Goal: Task Accomplishment & Management: Manage account settings

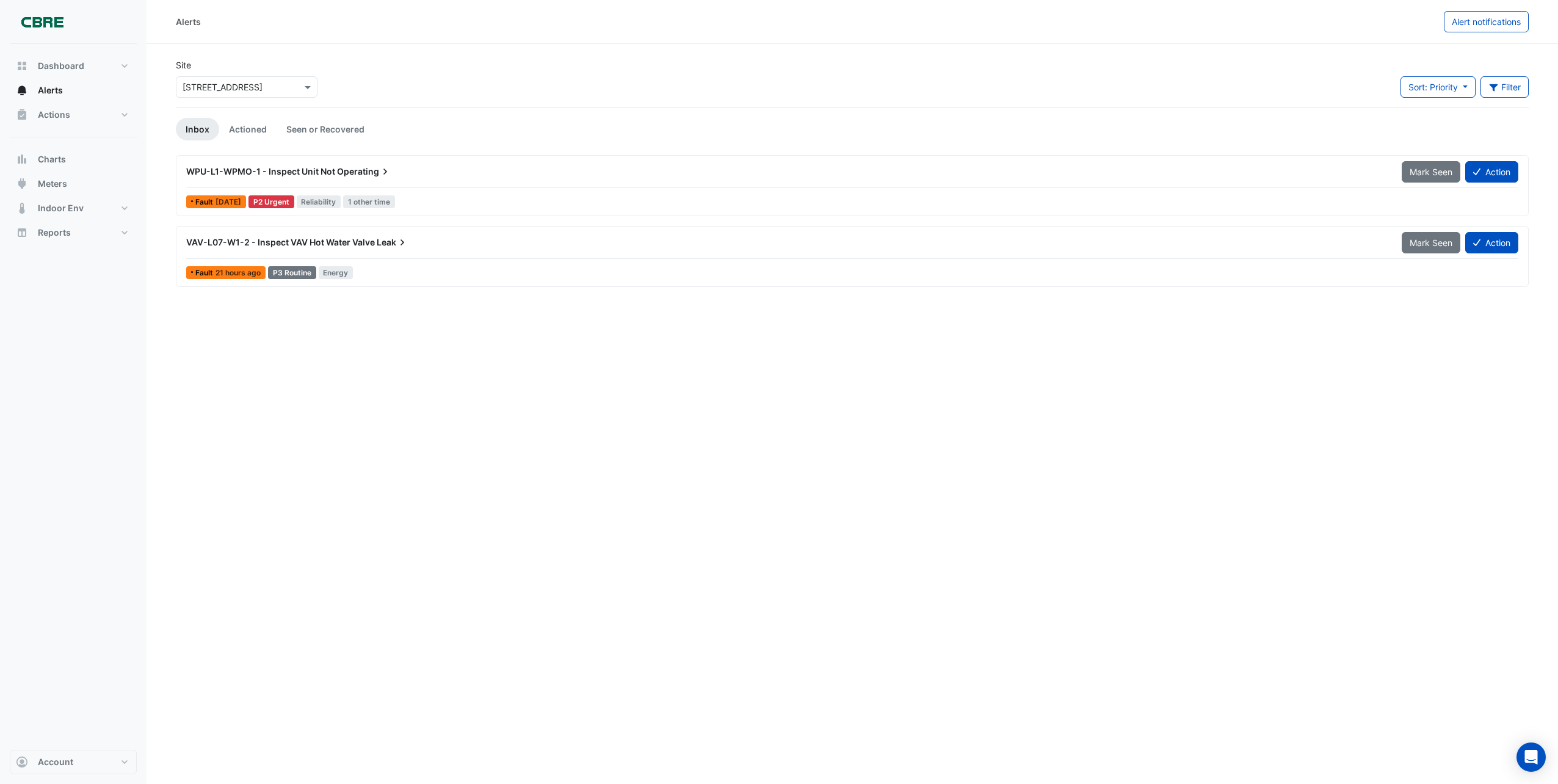
click at [308, 239] on span "VAV-L07-W1-2 - Inspect VAV Hot Water Valve" at bounding box center [280, 242] width 189 height 10
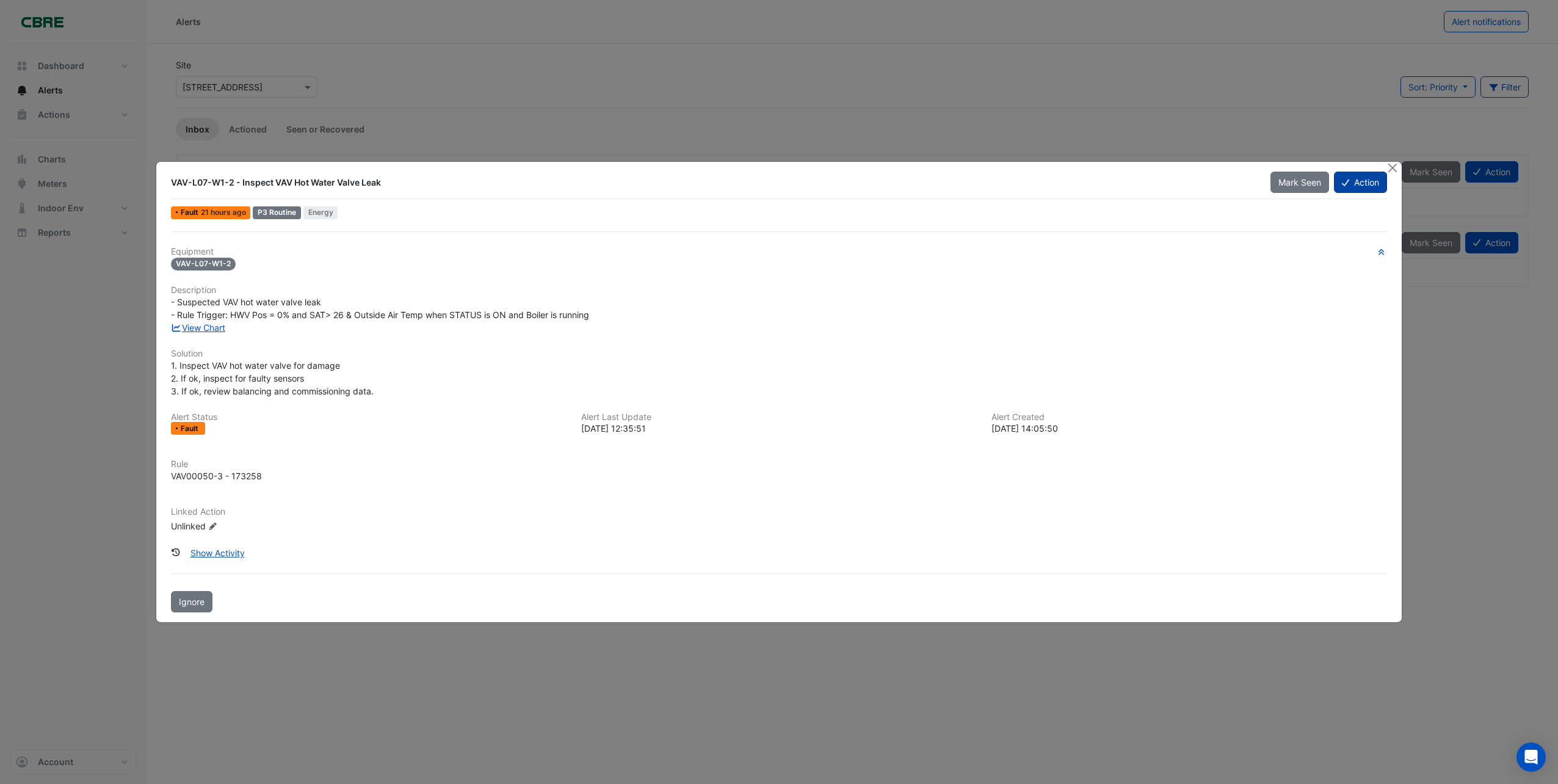
click at [1360, 182] on button "Action" at bounding box center [1360, 182] width 53 height 21
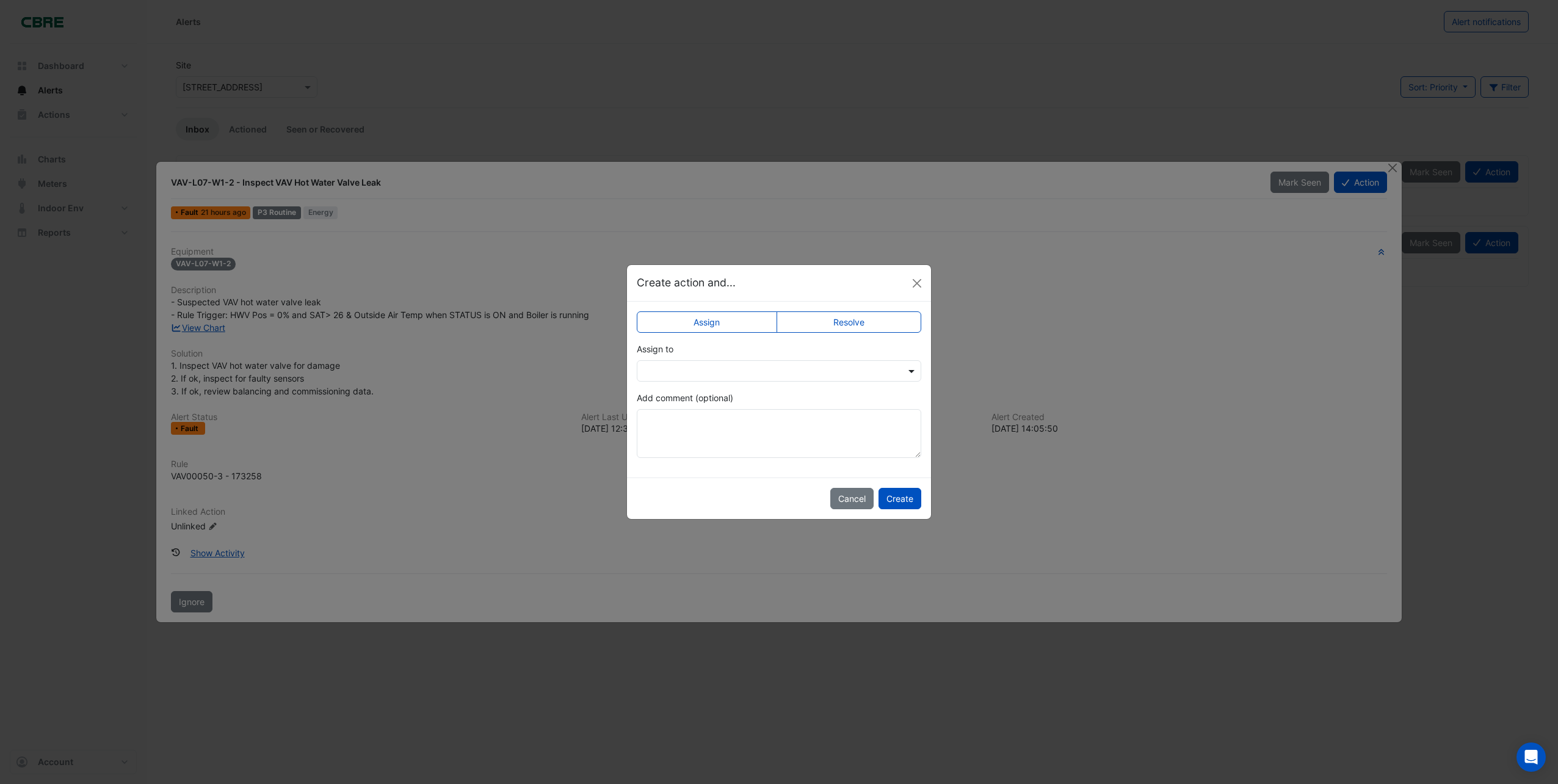
click at [909, 373] on span at bounding box center [913, 370] width 15 height 13
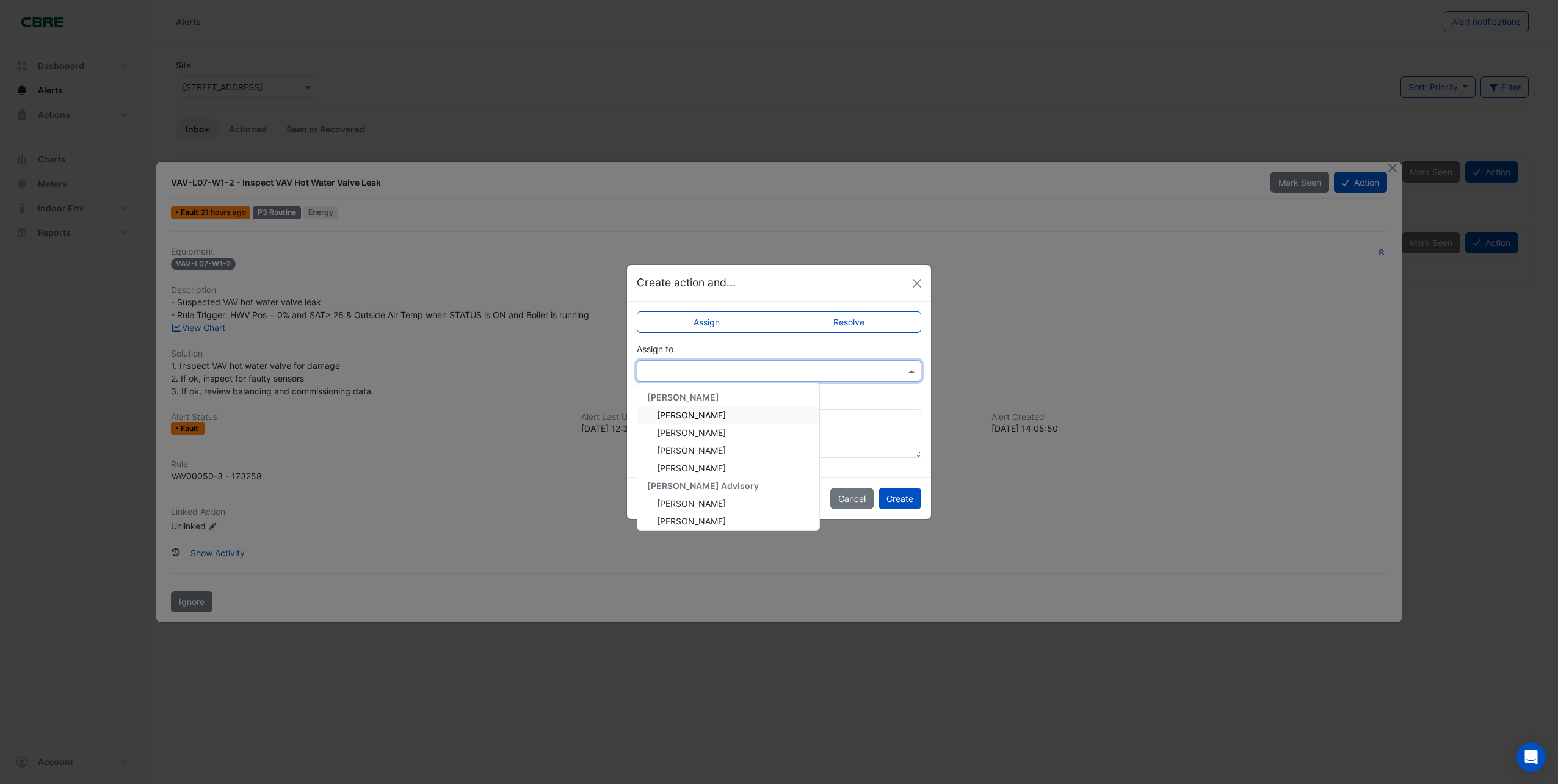
click at [684, 416] on span "[PERSON_NAME]" at bounding box center [691, 415] width 69 height 10
click at [913, 500] on button "Create" at bounding box center [900, 498] width 43 height 21
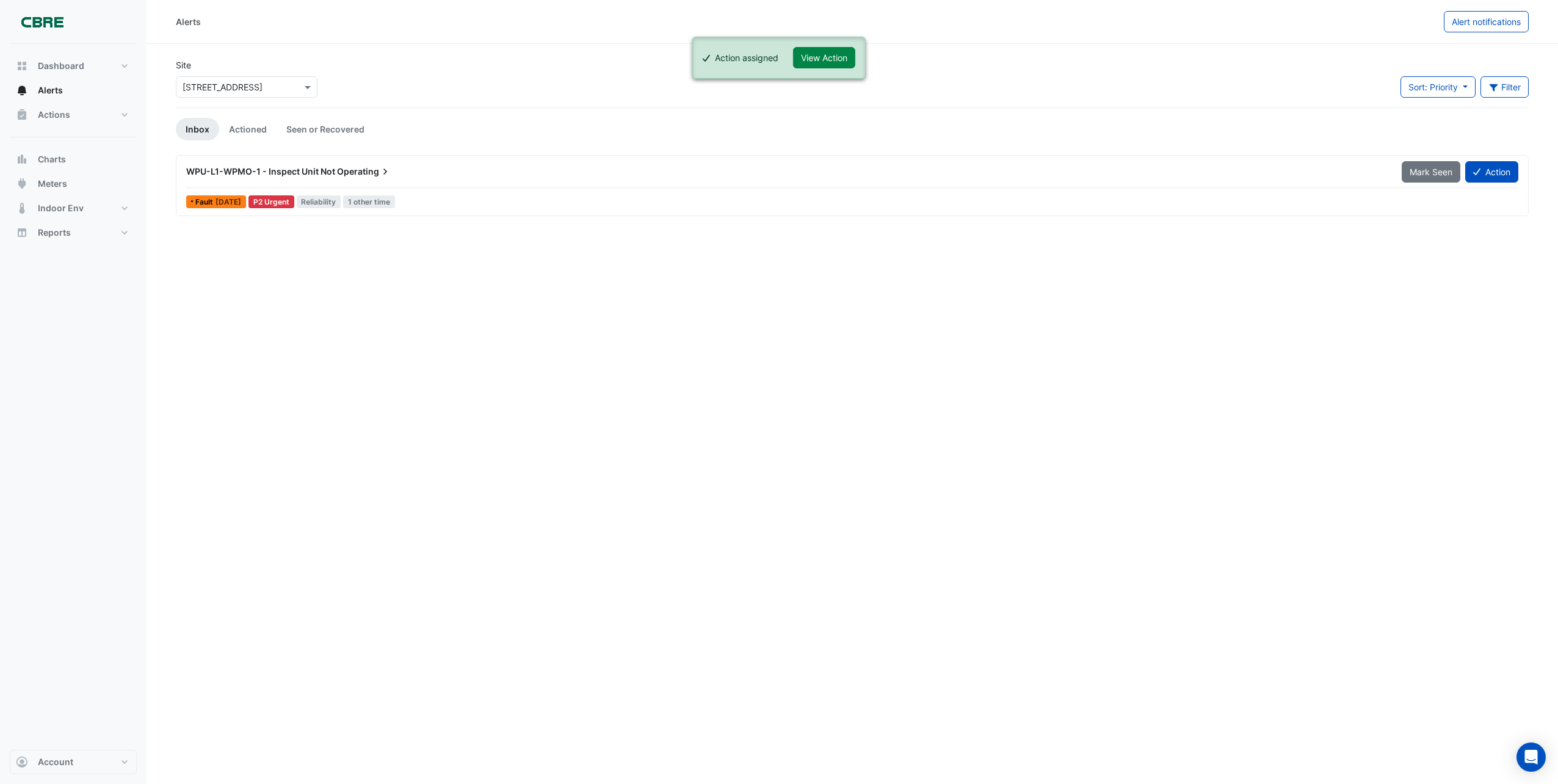
click at [314, 173] on span "WPU-L1-WPMO-1 - Inspect Unit Not" at bounding box center [261, 171] width 149 height 10
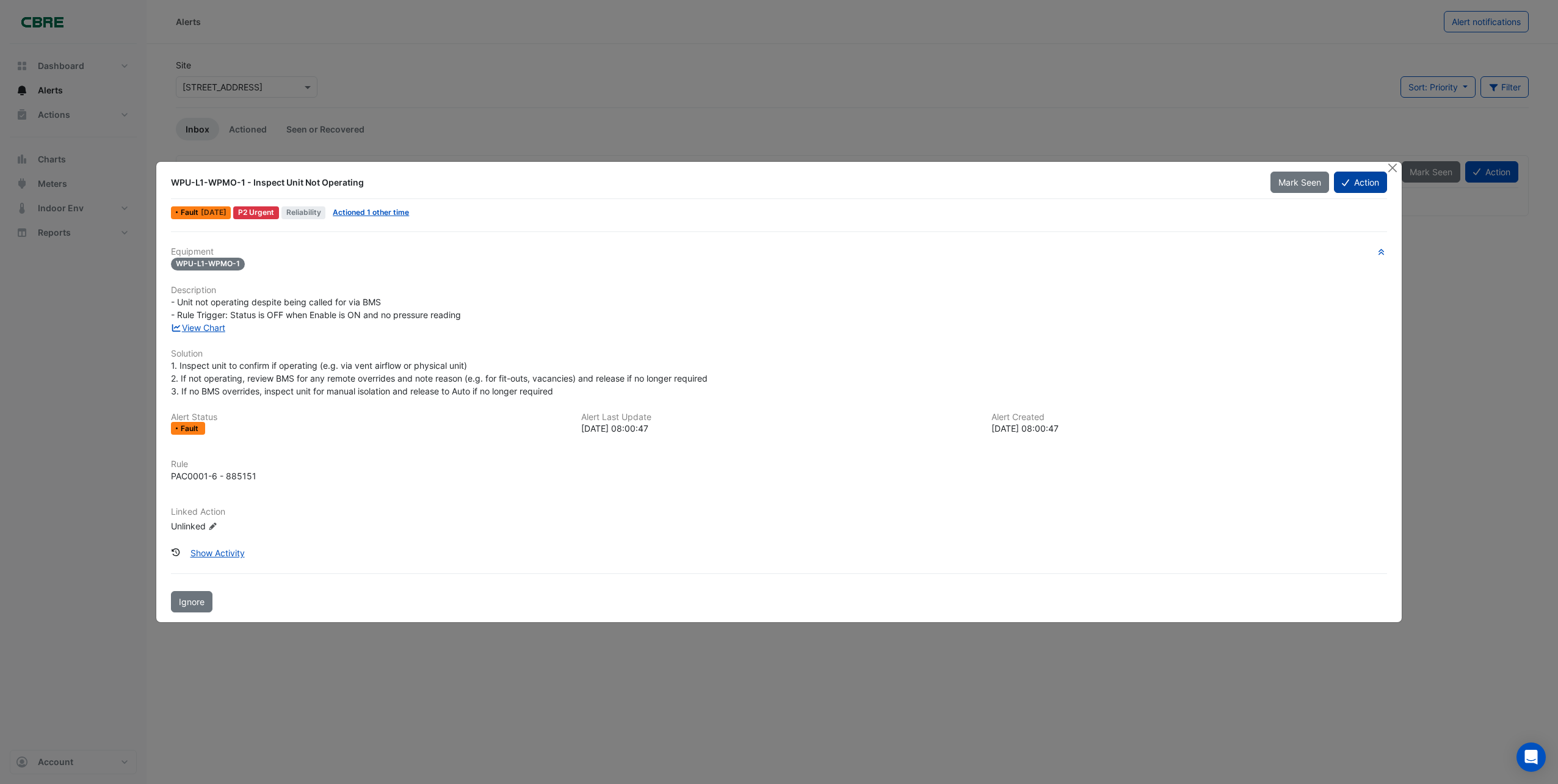
click at [1357, 179] on button "Action" at bounding box center [1360, 182] width 53 height 21
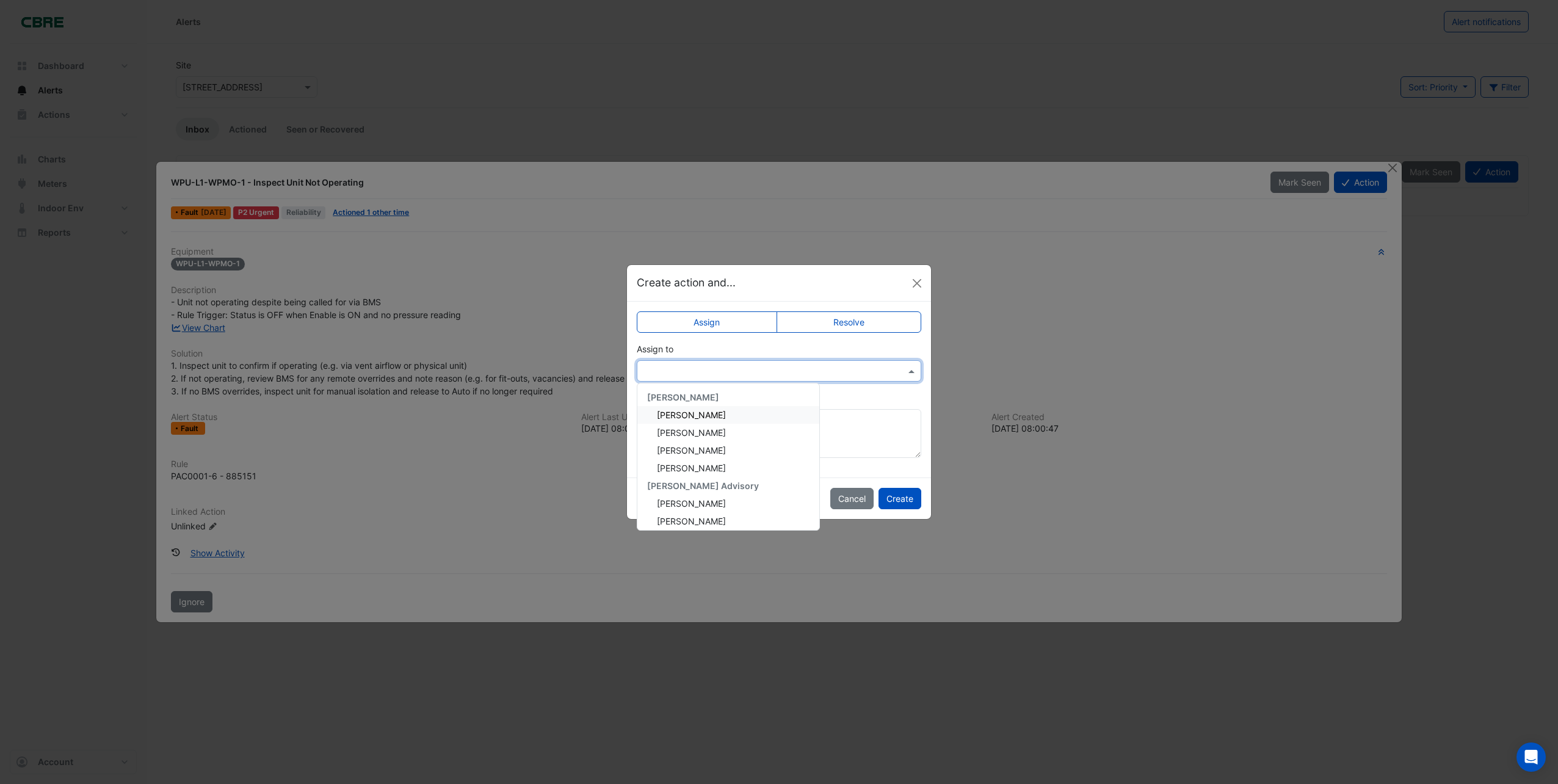
click at [913, 369] on span at bounding box center [913, 370] width 15 height 13
click at [694, 413] on span "[PERSON_NAME]" at bounding box center [691, 415] width 69 height 10
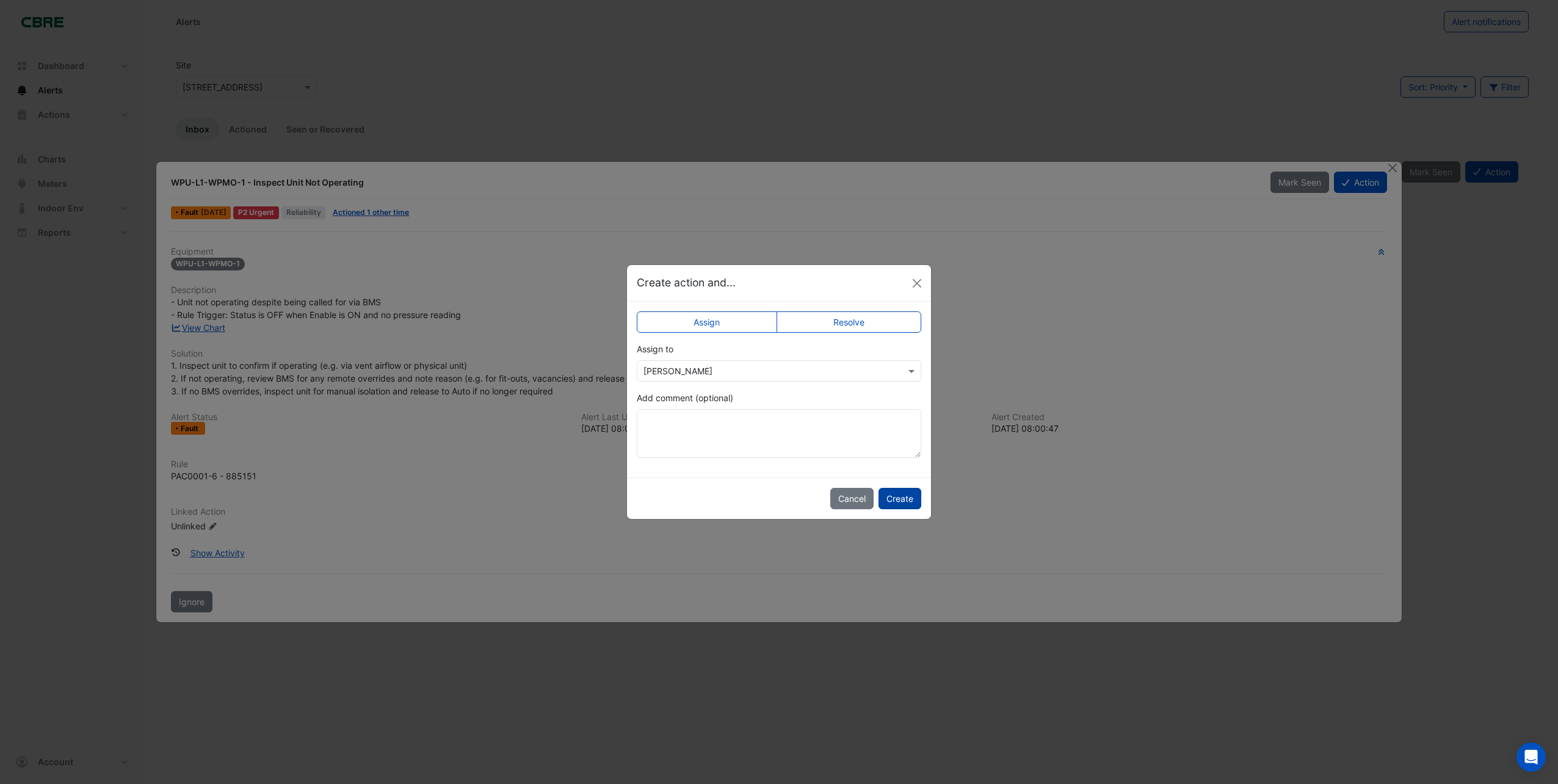
click at [895, 497] on button "Create" at bounding box center [900, 498] width 43 height 21
